Goal: Task Accomplishment & Management: Manage account settings

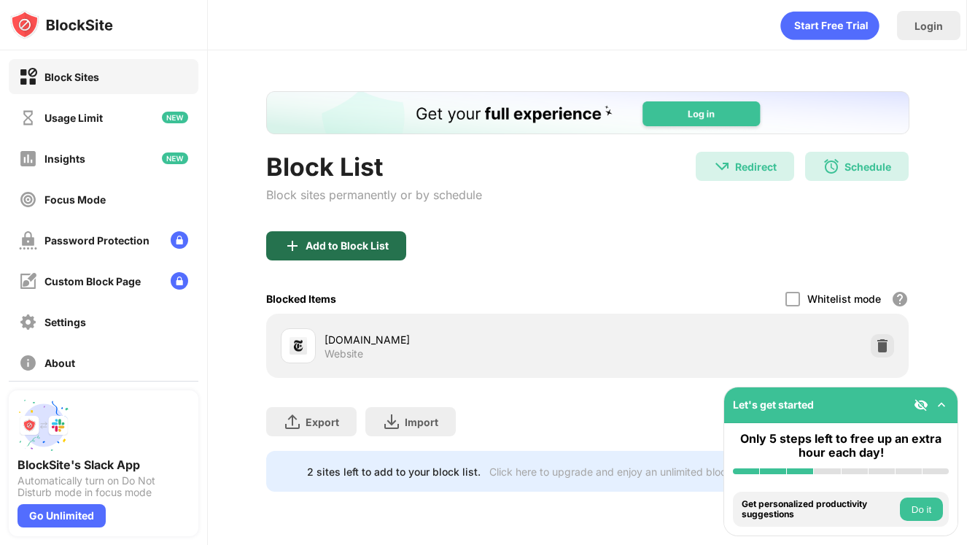
click at [344, 248] on div "Add to Block List" at bounding box center [347, 246] width 83 height 12
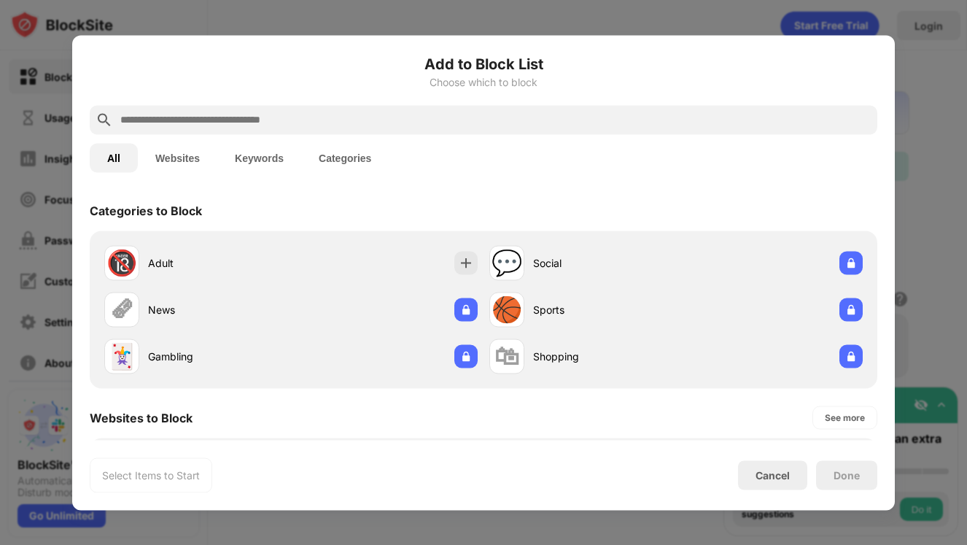
click at [374, 118] on input "text" at bounding box center [495, 120] width 753 height 18
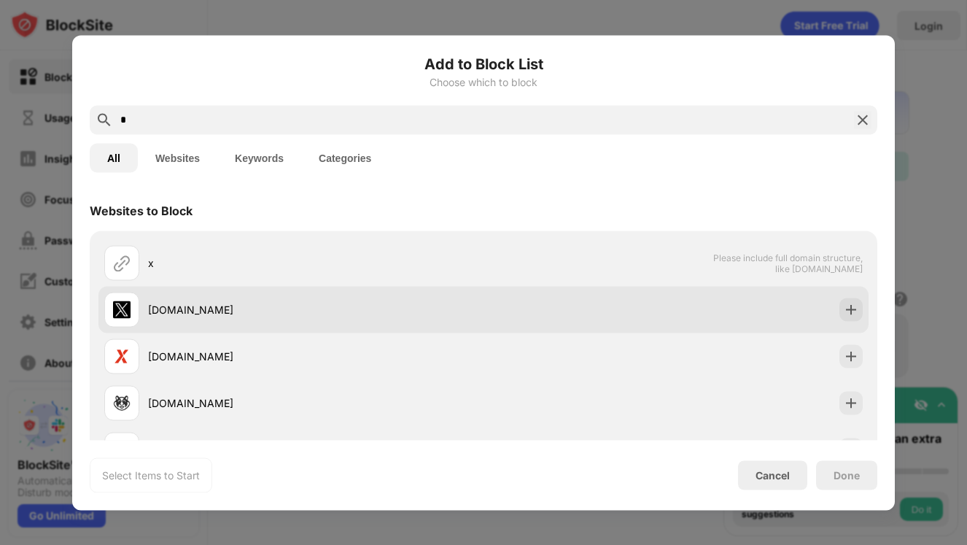
type input "*"
click at [852, 310] on img at bounding box center [851, 309] width 15 height 15
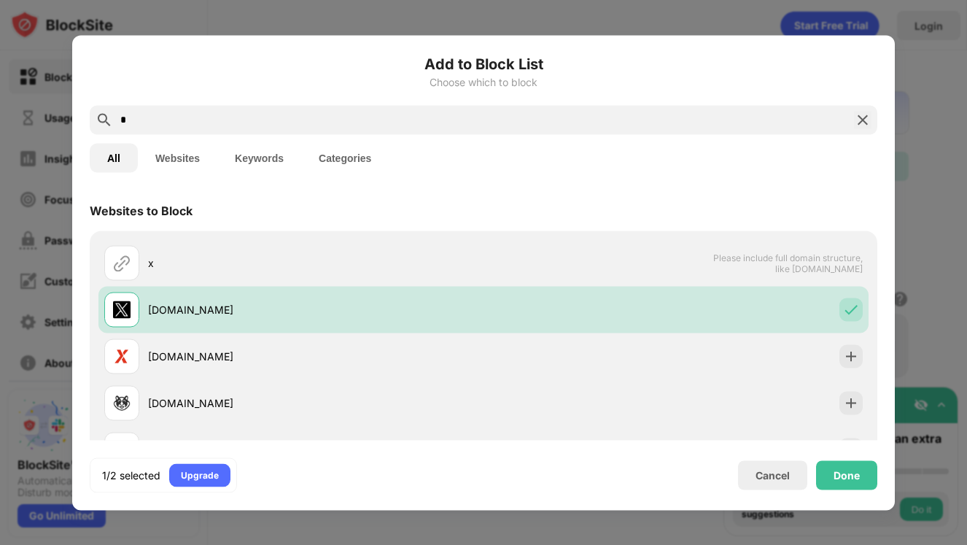
click at [843, 482] on div "Done" at bounding box center [846, 474] width 61 height 29
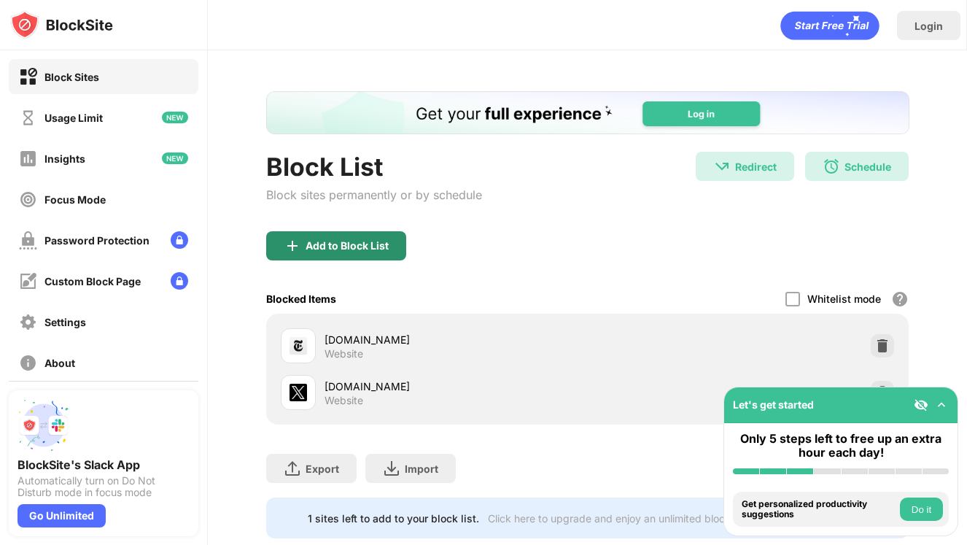
click at [378, 248] on div "Add to Block List" at bounding box center [347, 246] width 83 height 12
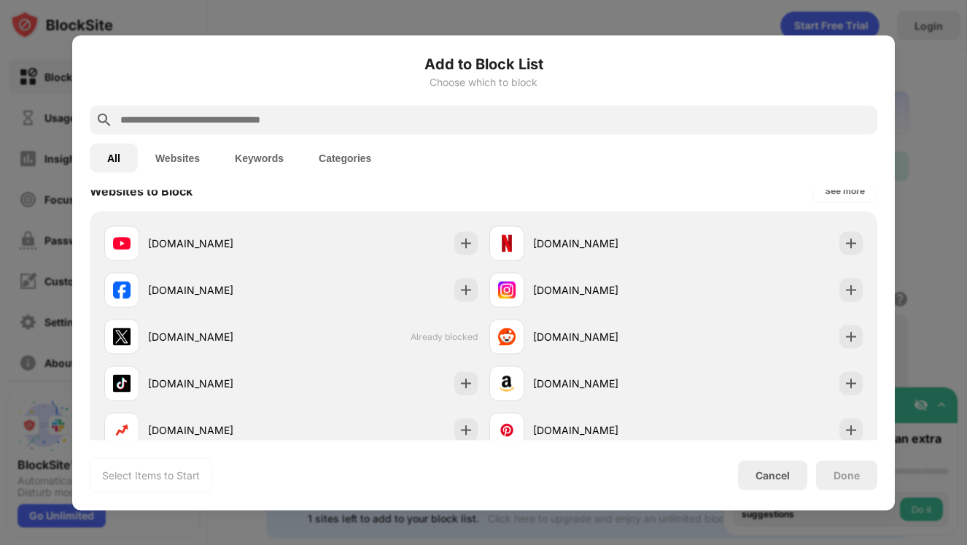
scroll to position [238, 0]
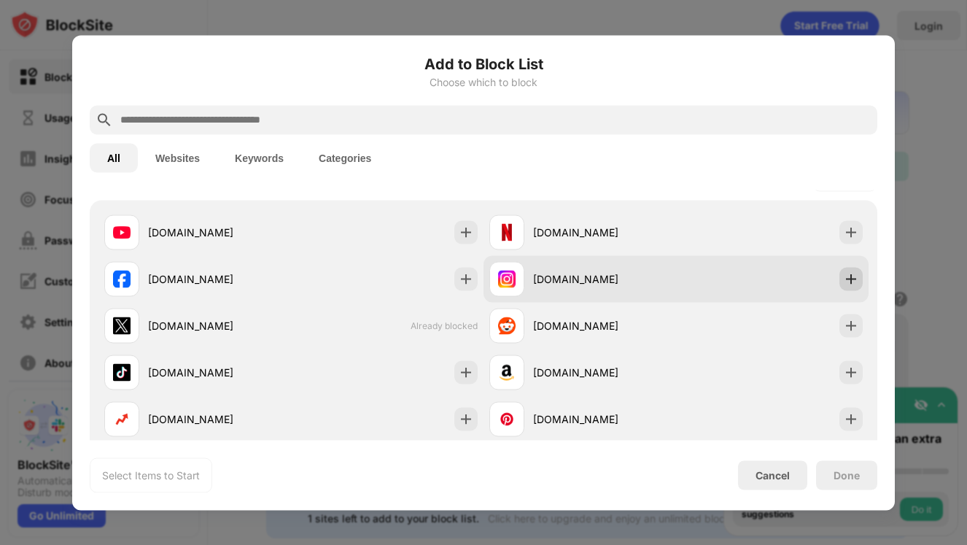
click at [851, 284] on img at bounding box center [851, 278] width 15 height 15
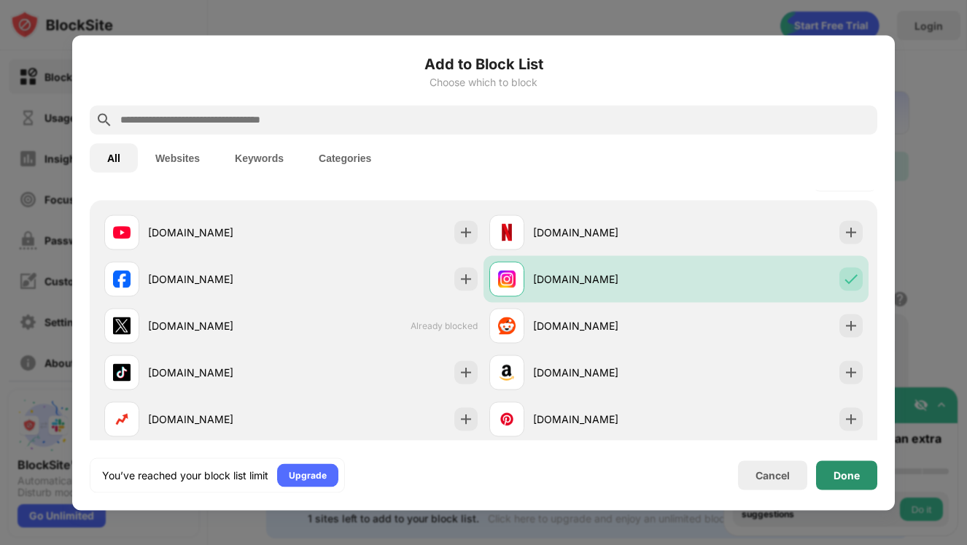
click at [829, 487] on div "Done" at bounding box center [846, 474] width 61 height 29
